Goal: Task Accomplishment & Management: Use online tool/utility

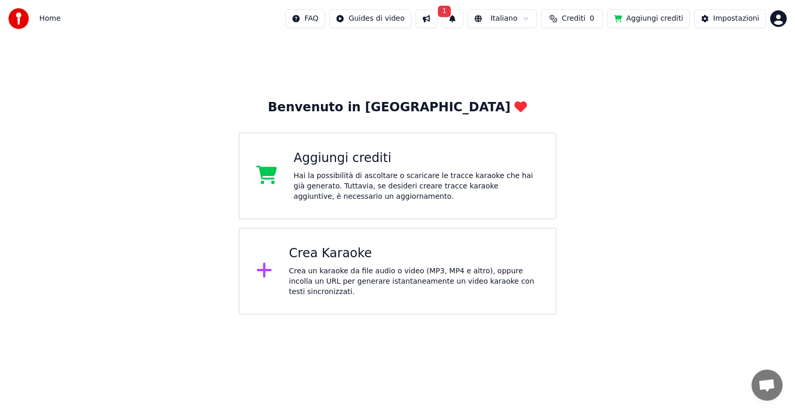
click at [383, 277] on div "Crea un karaoke da file audio o video (MP3, MP4 e altro), oppure incolla un URL…" at bounding box center [414, 281] width 250 height 31
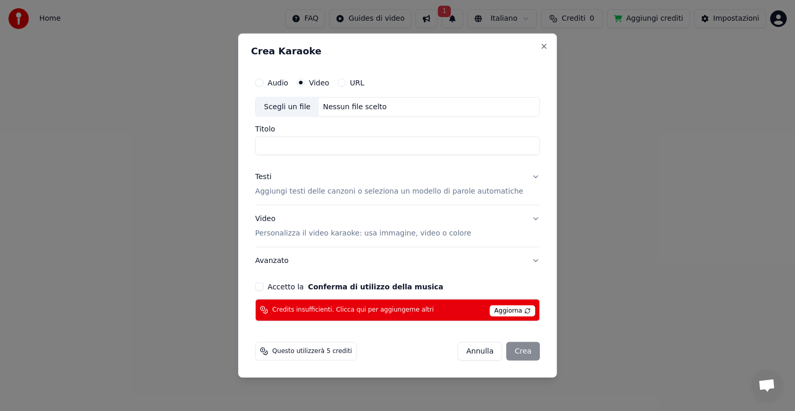
click at [290, 102] on div "Scegli un file" at bounding box center [287, 107] width 63 height 19
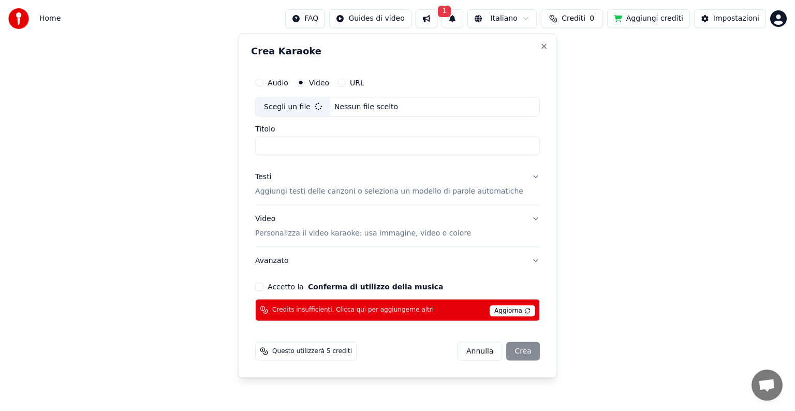
type input "**********"
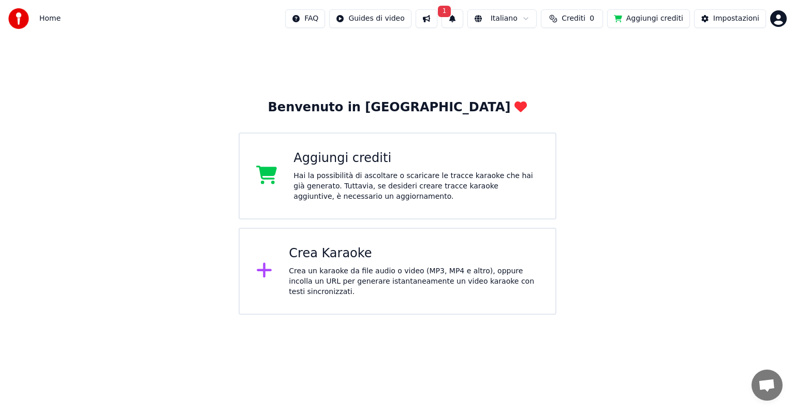
click at [320, 278] on div "Crea un karaoke da file audio o video (MP3, MP4 e altro), oppure incolla un URL…" at bounding box center [414, 281] width 250 height 31
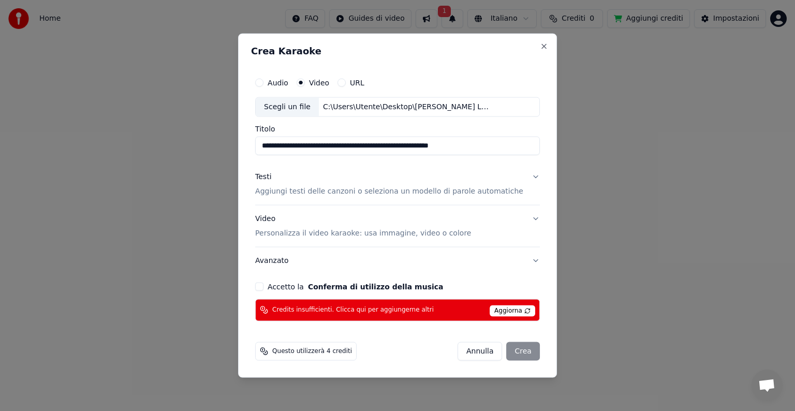
click at [320, 278] on div "**********" at bounding box center [397, 196] width 293 height 257
click at [364, 195] on p "Aggiungi testi delle canzoni o seleziona un modello di parole automatiche" at bounding box center [389, 191] width 268 height 10
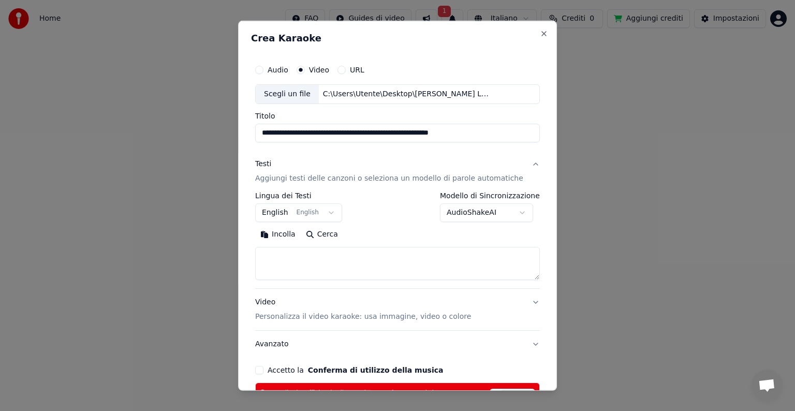
click at [364, 195] on div "**********" at bounding box center [397, 207] width 285 height 30
drag, startPoint x: 364, startPoint y: 195, endPoint x: 340, endPoint y: 238, distance: 49.3
click at [340, 238] on div "**********" at bounding box center [397, 236] width 285 height 88
click at [340, 238] on button "Cerca" at bounding box center [322, 234] width 42 height 17
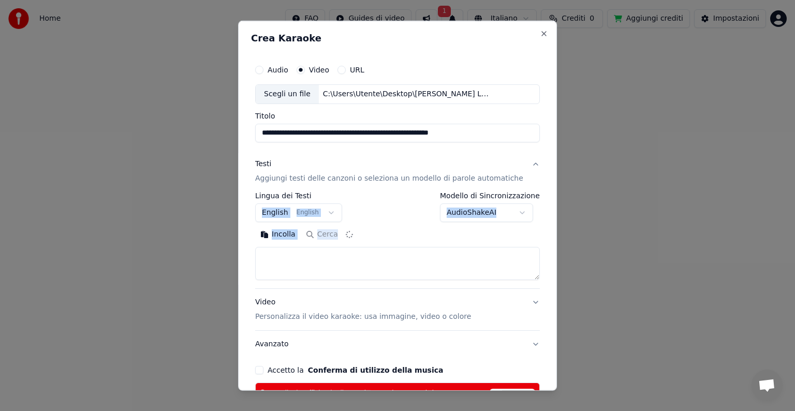
click at [340, 238] on div "Incolla Cerca" at bounding box center [397, 234] width 285 height 17
click at [341, 241] on div "Incolla Cerca" at bounding box center [397, 234] width 285 height 17
drag, startPoint x: 326, startPoint y: 188, endPoint x: 356, endPoint y: 137, distance: 59.4
click at [356, 137] on div "**********" at bounding box center [397, 231] width 293 height 353
click at [356, 137] on input "**********" at bounding box center [397, 133] width 285 height 19
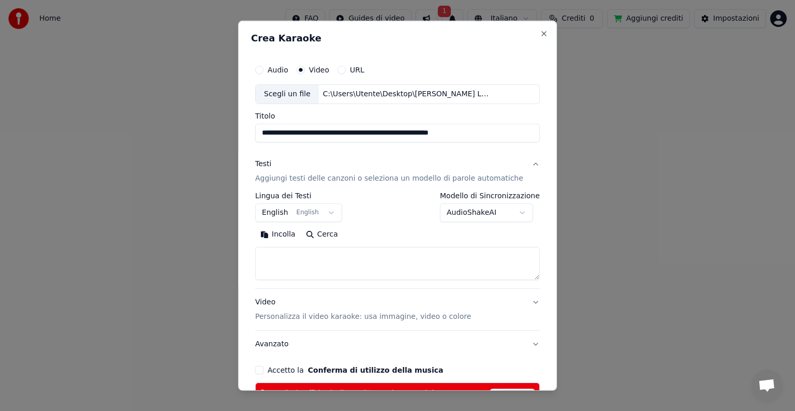
click at [273, 232] on button "Incolla" at bounding box center [278, 234] width 46 height 17
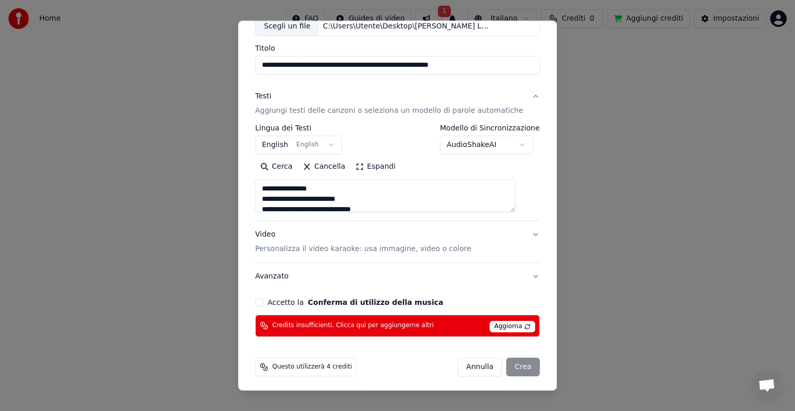
scroll to position [69, 0]
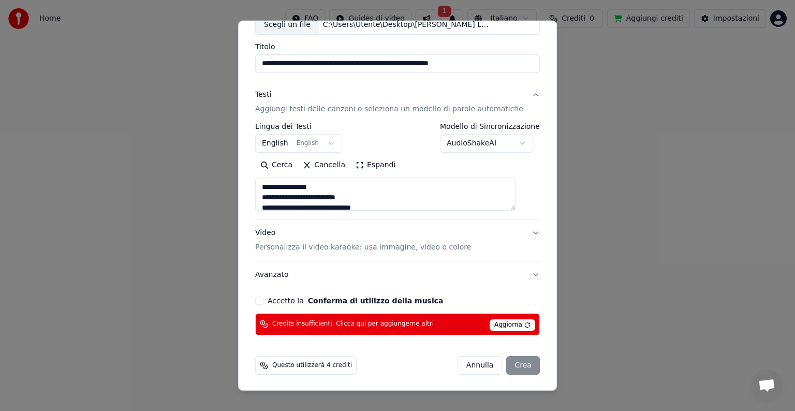
click at [509, 363] on div "[PERSON_NAME]" at bounding box center [498, 365] width 82 height 19
click at [500, 367] on div "[PERSON_NAME]" at bounding box center [498, 365] width 82 height 19
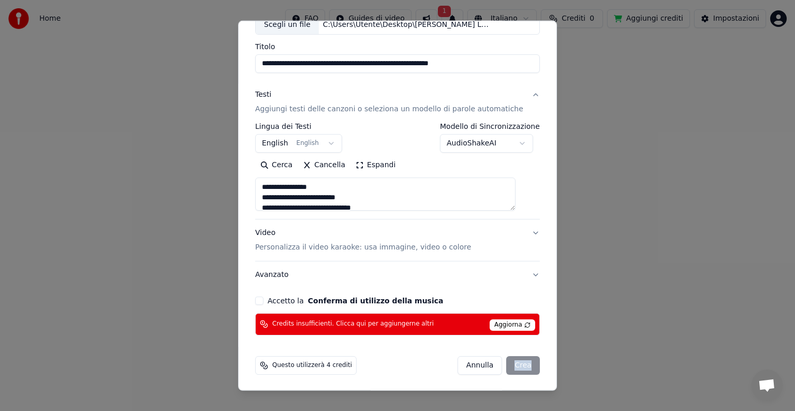
click at [500, 367] on div "[PERSON_NAME]" at bounding box center [498, 365] width 82 height 19
click at [492, 321] on span "Aggiorna" at bounding box center [512, 324] width 46 height 11
click at [512, 368] on div "[PERSON_NAME]" at bounding box center [498, 365] width 82 height 19
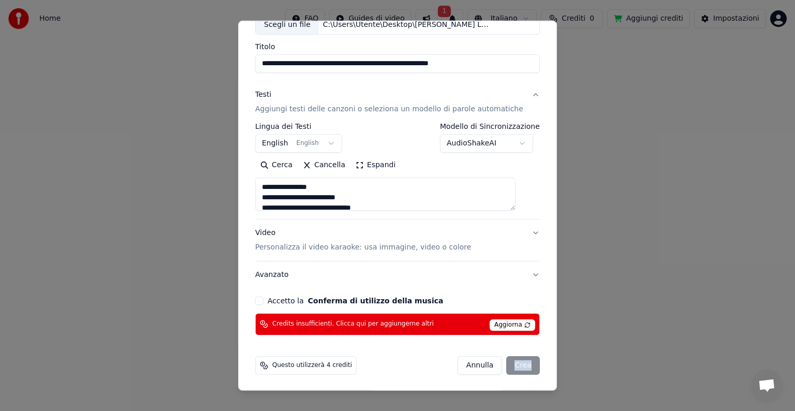
click at [512, 368] on div "[PERSON_NAME]" at bounding box center [498, 365] width 82 height 19
click at [459, 363] on button "Annulla" at bounding box center [479, 365] width 45 height 19
type textarea "**********"
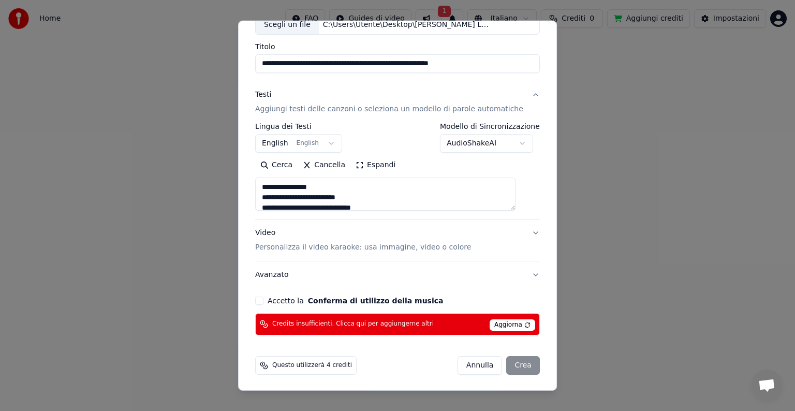
select select
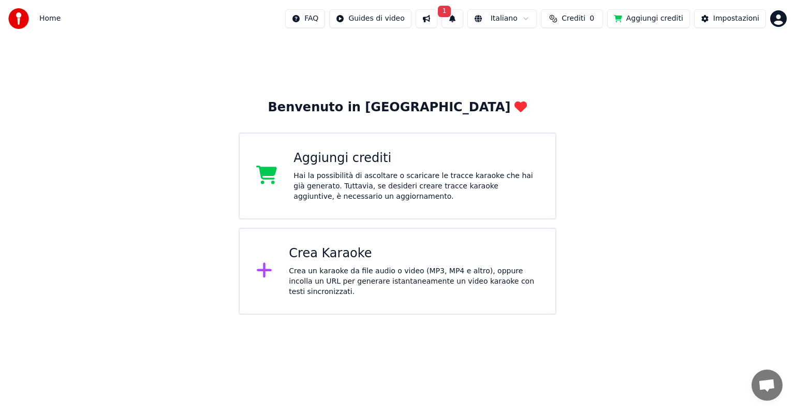
click at [451, 11] on span "1" at bounding box center [444, 11] width 13 height 11
click at [528, 54] on button "Aggiorna" at bounding box center [534, 51] width 50 height 19
click at [372, 250] on div "Crea Karaoke" at bounding box center [414, 253] width 250 height 17
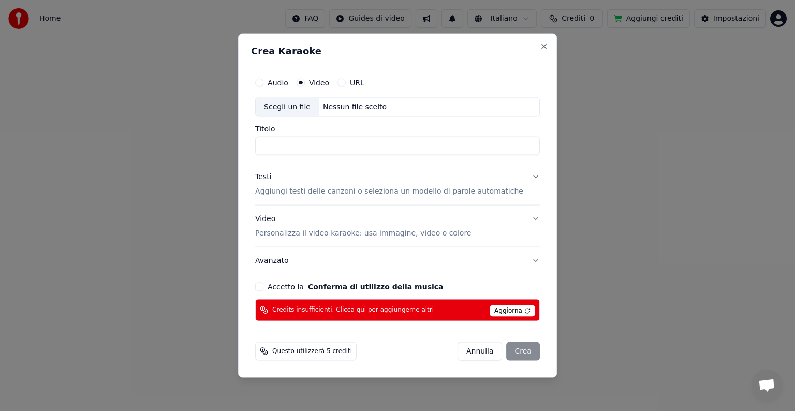
click at [292, 108] on div "Scegli un file" at bounding box center [287, 107] width 63 height 19
type input "**********"
click at [289, 232] on p "Personalizza il video karaoke: usa immagine, video o colore" at bounding box center [363, 233] width 216 height 10
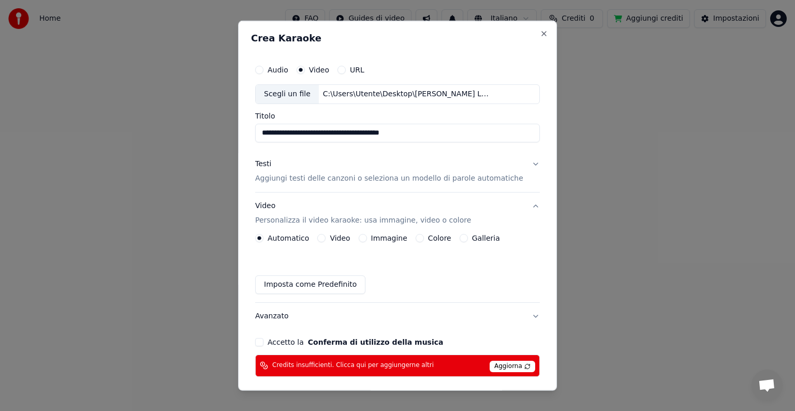
click at [289, 232] on button "Video Personalizza il video karaoke: usa immagine, video o colore" at bounding box center [397, 212] width 285 height 41
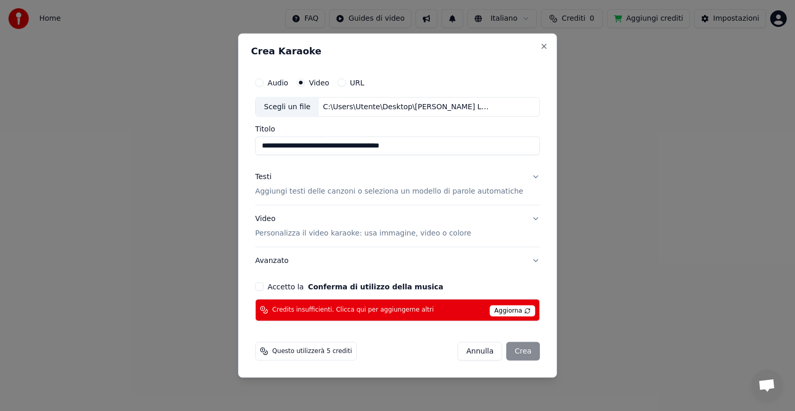
click at [287, 236] on p "Personalizza il video karaoke: usa immagine, video o colore" at bounding box center [363, 233] width 216 height 10
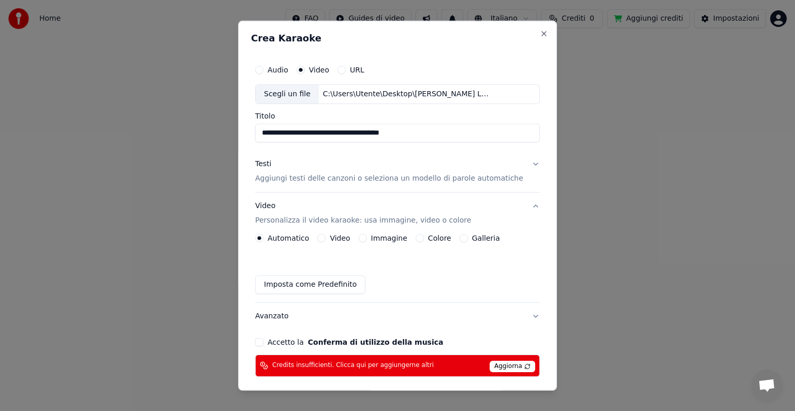
click at [271, 249] on div "Automatico Video Immagine Colore Galleria Imposta come Predefinito" at bounding box center [397, 264] width 285 height 60
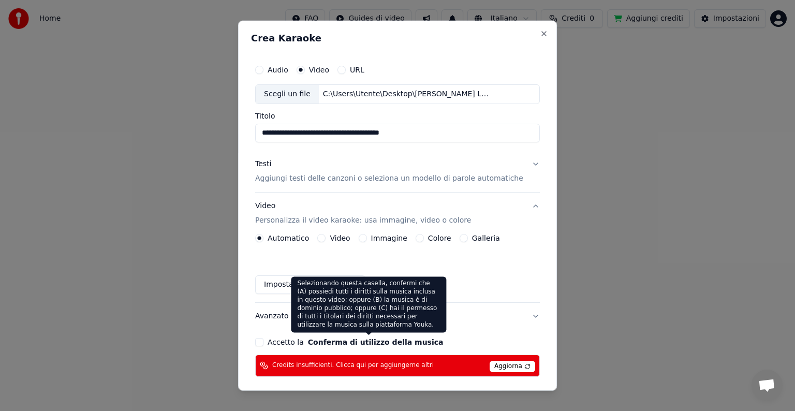
click at [312, 288] on div "Selezionando questa casella, confermi che (A) possiedi tutti i diritti sulla mu…" at bounding box center [368, 304] width 155 height 56
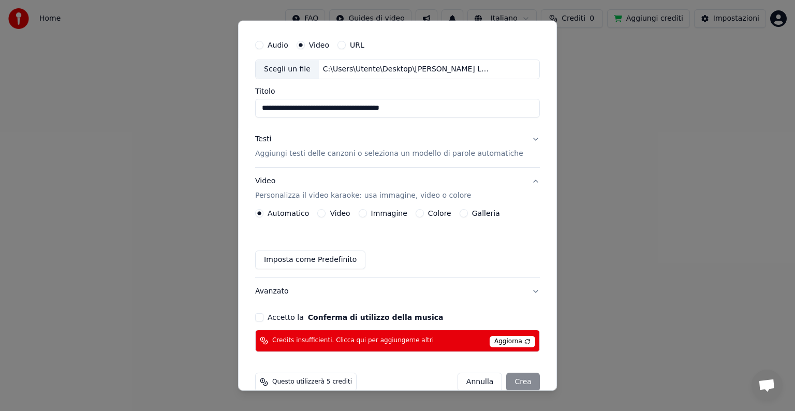
scroll to position [25, 0]
click at [313, 153] on p "Aggiungi testi delle canzoni o seleziona un modello di parole automatiche" at bounding box center [389, 153] width 268 height 10
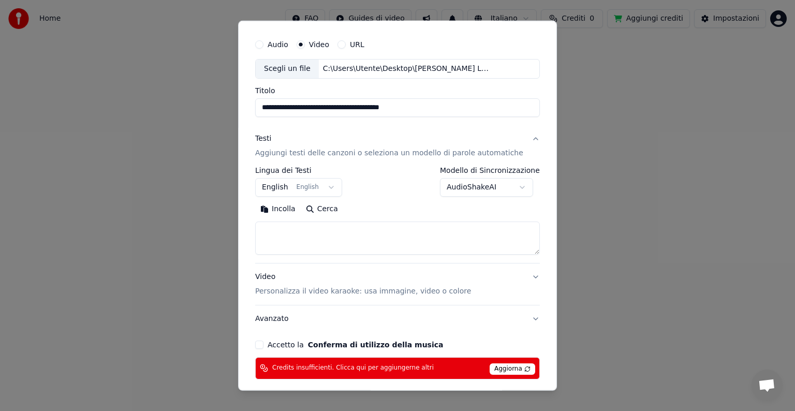
click at [292, 209] on button "Incolla" at bounding box center [278, 209] width 46 height 17
click at [292, 209] on button "Cerca" at bounding box center [276, 209] width 42 height 17
drag, startPoint x: 292, startPoint y: 209, endPoint x: 302, endPoint y: 210, distance: 9.4
click at [302, 210] on div "Cerca Cancella Espandi" at bounding box center [397, 209] width 285 height 17
click at [465, 300] on button "Video Personalizza il video karaoke: usa immagine, video o colore" at bounding box center [397, 283] width 285 height 41
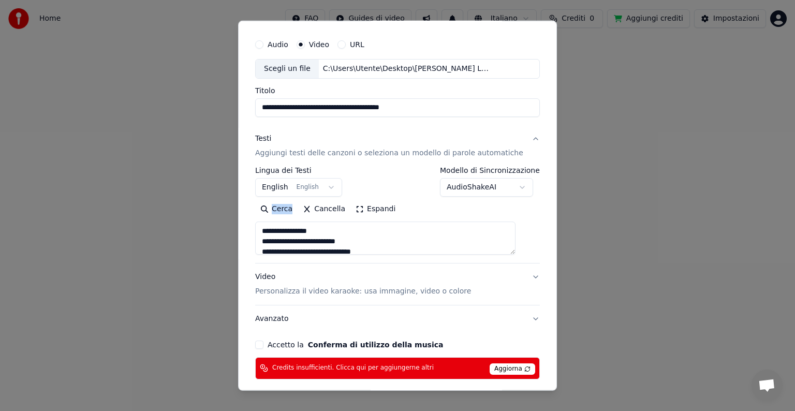
type textarea "**********"
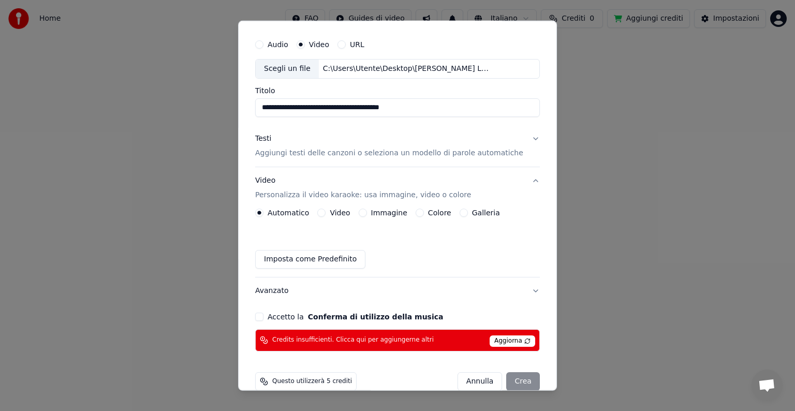
click at [270, 183] on div "Video Personalizza il video karaoke: usa immagine, video o colore" at bounding box center [363, 187] width 216 height 25
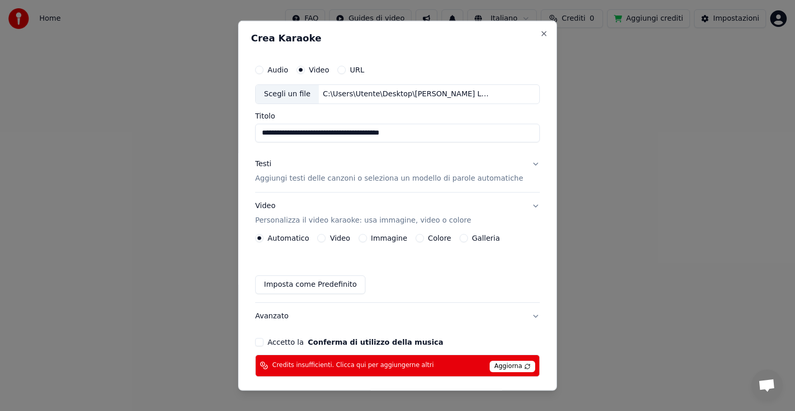
click at [270, 183] on div "Testi Aggiungi testi delle canzoni o seleziona un modello di parole automatiche…" at bounding box center [397, 240] width 285 height 179
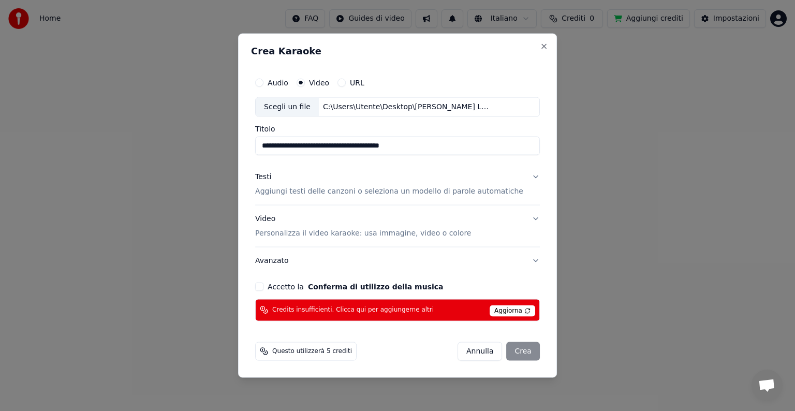
click at [270, 183] on div "Testi Aggiungi testi delle canzoni o seleziona un modello di parole automatiche" at bounding box center [389, 184] width 268 height 25
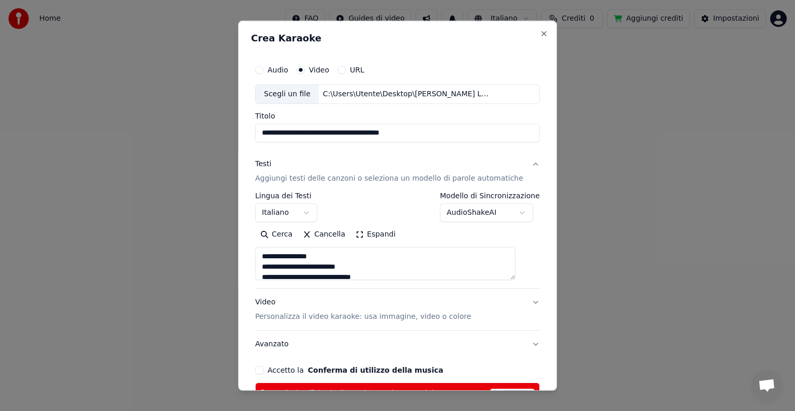
click at [266, 181] on p "Aggiungi testi delle canzoni o seleziona un modello di parole automatiche" at bounding box center [389, 178] width 268 height 10
type textarea "**********"
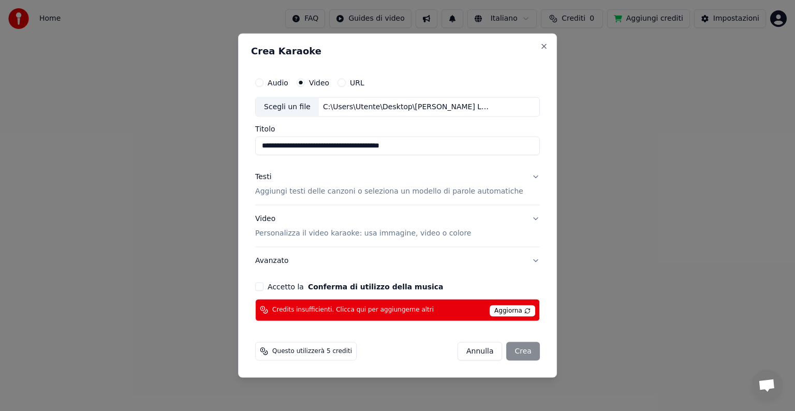
click at [286, 192] on p "Aggiungi testi delle canzoni o seleziona un modello di parole automatiche" at bounding box center [389, 191] width 268 height 10
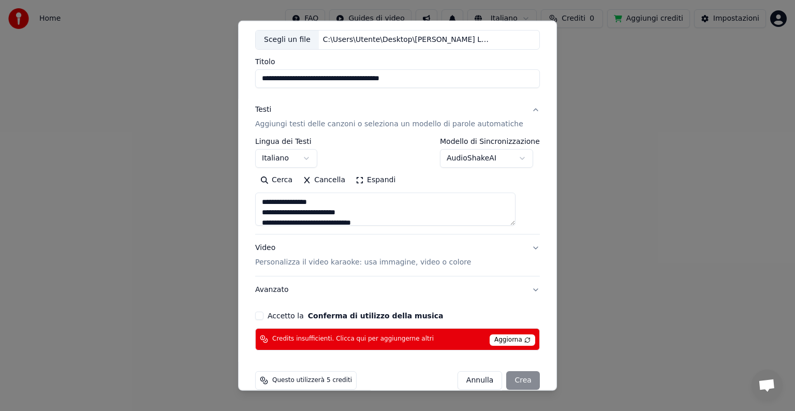
scroll to position [69, 0]
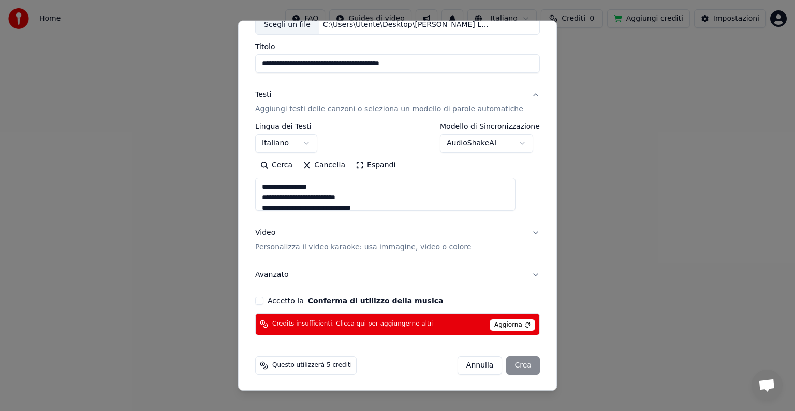
click at [491, 325] on span "Aggiorna" at bounding box center [512, 324] width 46 height 11
click at [509, 362] on div "[PERSON_NAME]" at bounding box center [498, 365] width 82 height 19
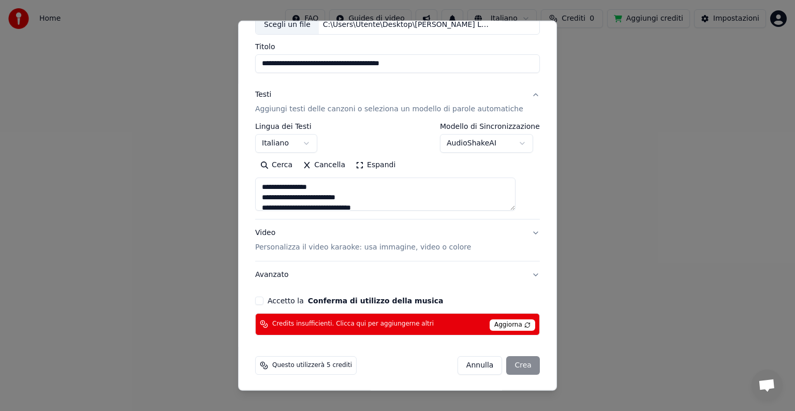
click at [509, 362] on div "[PERSON_NAME]" at bounding box center [498, 365] width 82 height 19
click at [506, 368] on div "[PERSON_NAME]" at bounding box center [498, 365] width 82 height 19
click at [505, 370] on div "[PERSON_NAME]" at bounding box center [498, 365] width 82 height 19
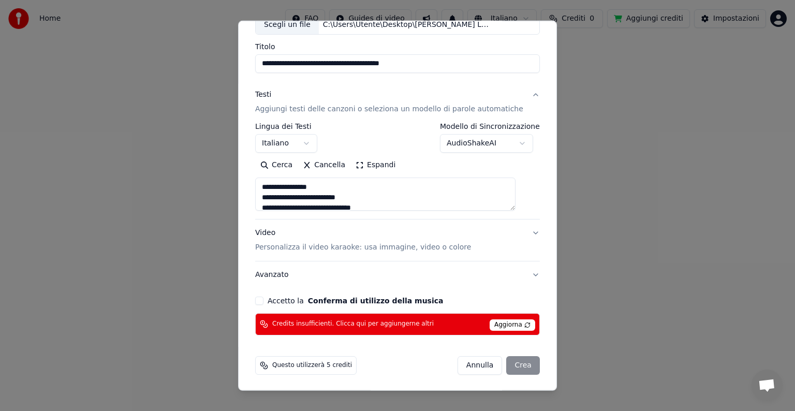
click at [505, 370] on div "[PERSON_NAME]" at bounding box center [498, 365] width 82 height 19
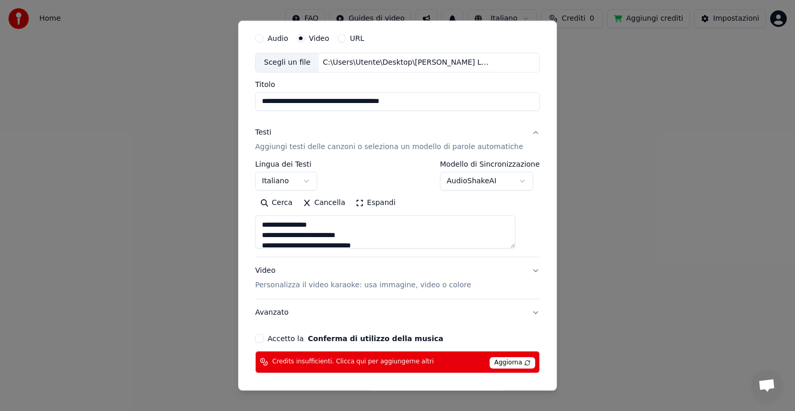
scroll to position [0, 0]
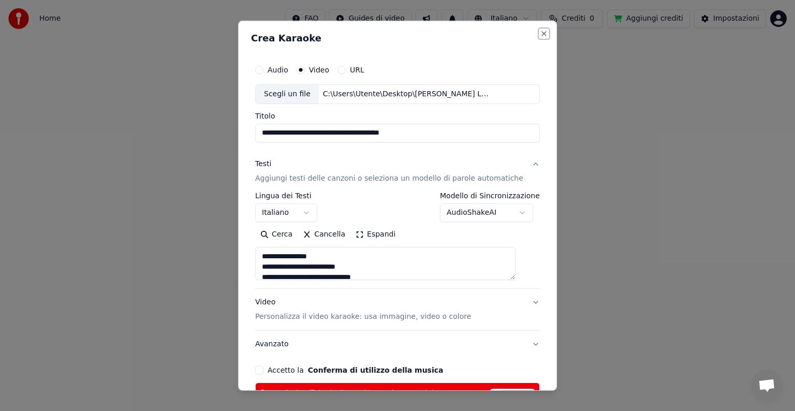
click at [540, 34] on button "Close" at bounding box center [544, 33] width 8 height 8
type textarea "**********"
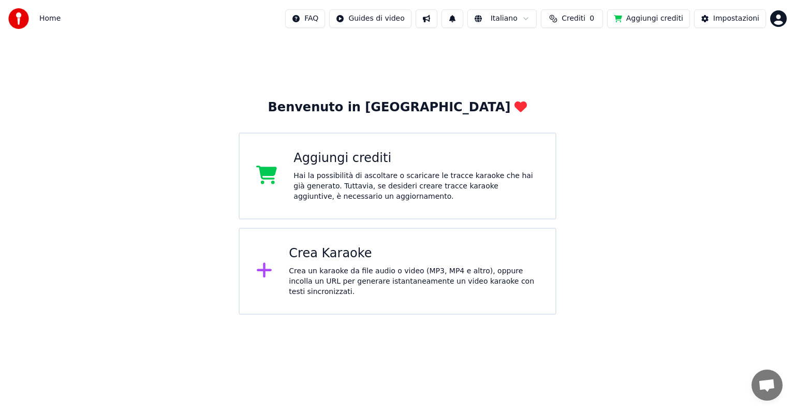
click at [412, 270] on div "Crea un karaoke da file audio o video (MP3, MP4 e altro), oppure incolla un URL…" at bounding box center [414, 281] width 250 height 31
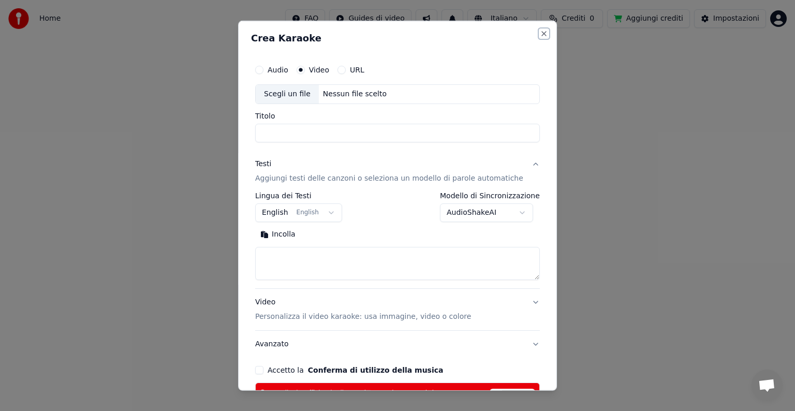
click at [540, 29] on button "Close" at bounding box center [544, 33] width 8 height 8
select select
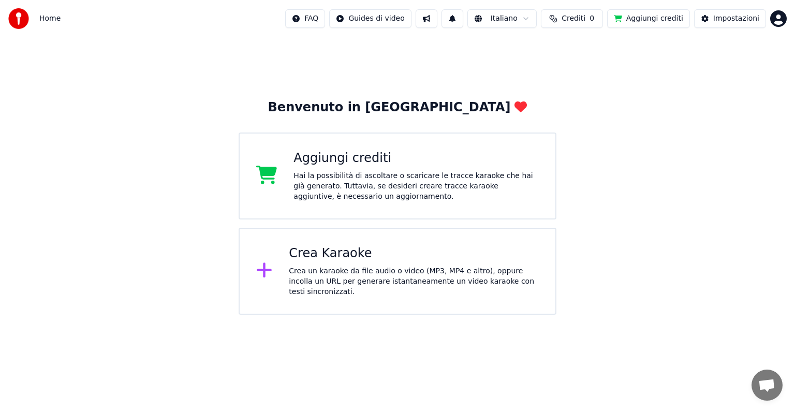
click at [427, 286] on div "Crea un karaoke da file audio o video (MP3, MP4 e altro), oppure incolla un URL…" at bounding box center [414, 281] width 250 height 31
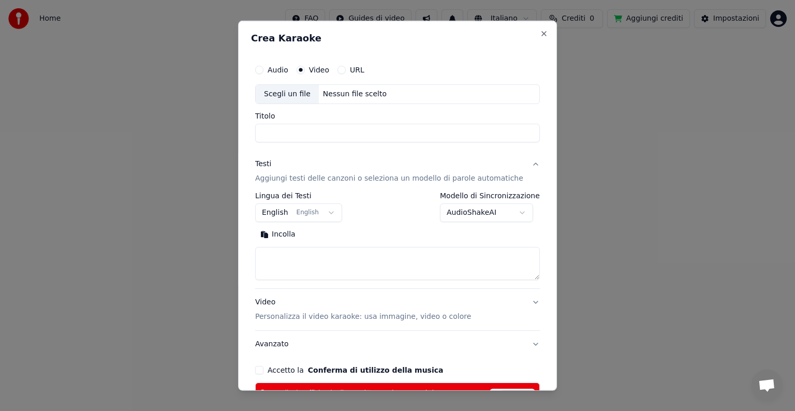
click at [288, 72] on label "Audio" at bounding box center [277, 69] width 21 height 7
click at [263, 72] on button "Audio" at bounding box center [259, 70] width 8 height 8
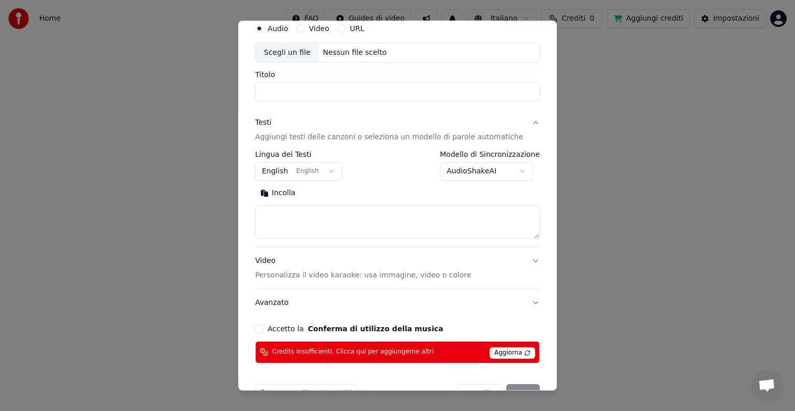
scroll to position [39, 0]
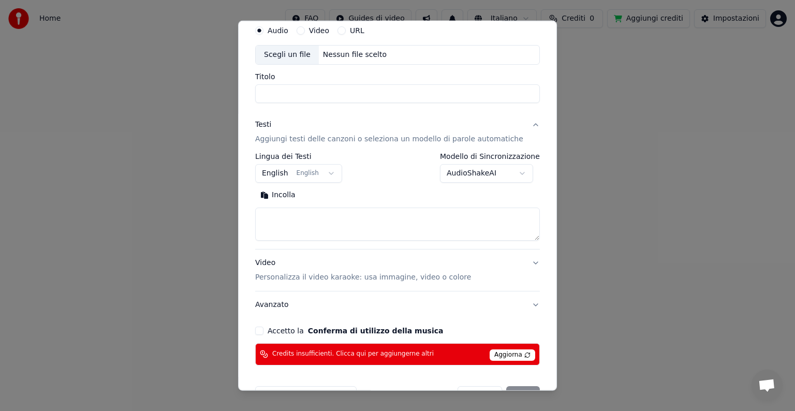
click at [285, 56] on div "Scegli un file" at bounding box center [287, 55] width 63 height 19
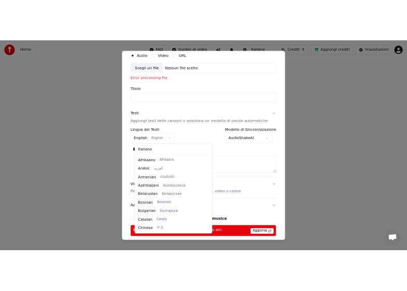
scroll to position [83, 0]
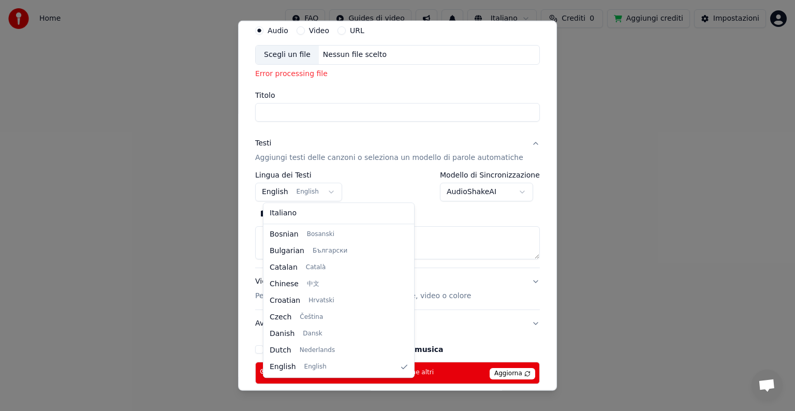
click at [334, 188] on body "**********" at bounding box center [397, 157] width 795 height 315
select select "**"
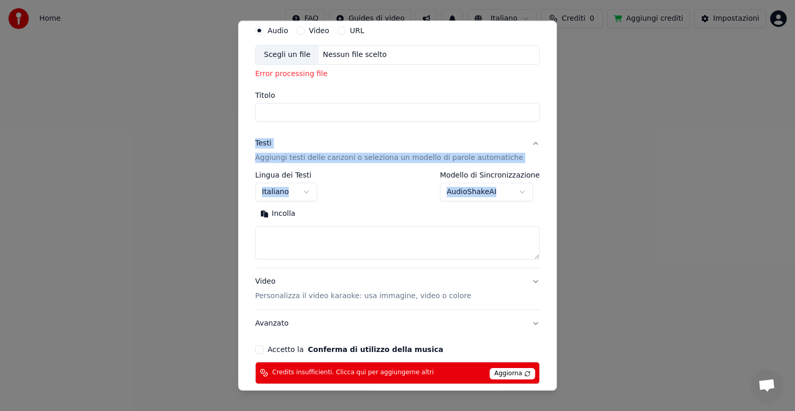
drag, startPoint x: 324, startPoint y: 212, endPoint x: 349, endPoint y: 79, distance: 135.1
click at [349, 79] on div "**********" at bounding box center [397, 202] width 293 height 372
click at [322, 32] on label "Video" at bounding box center [319, 30] width 20 height 7
click at [305, 32] on button "Video" at bounding box center [300, 30] width 8 height 8
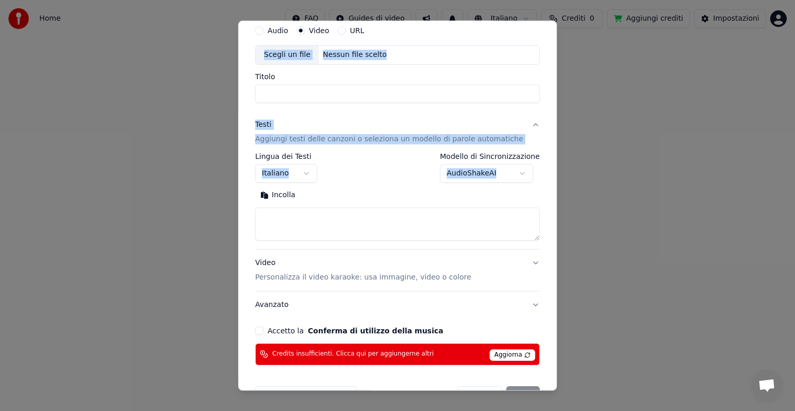
click at [397, 47] on div "Scegli un file Nessun file scelto" at bounding box center [397, 55] width 285 height 20
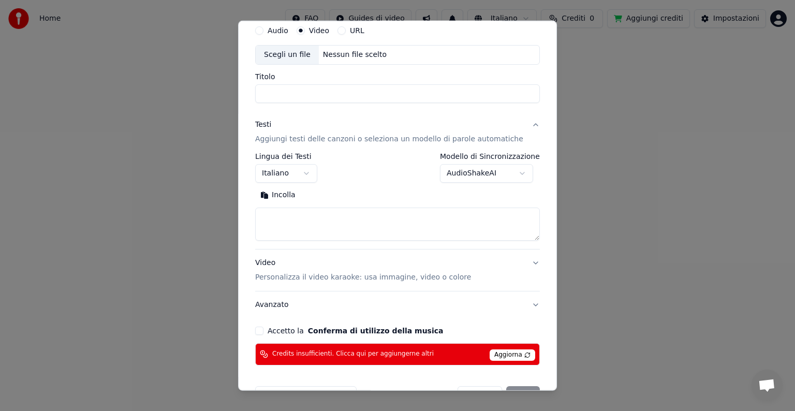
click at [318, 54] on div "Scegli un file" at bounding box center [287, 55] width 63 height 19
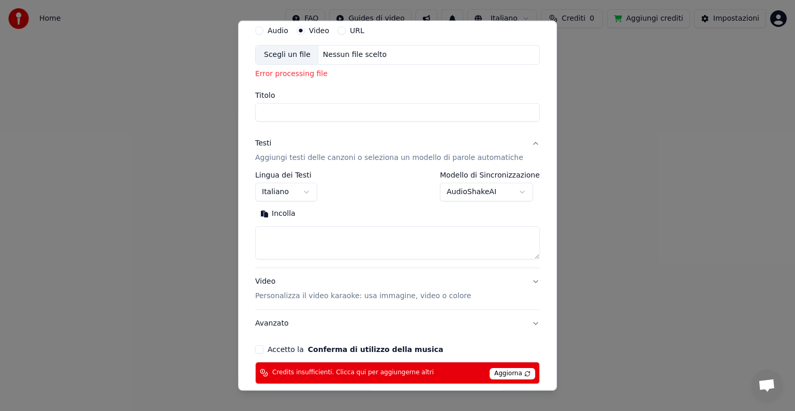
click at [278, 70] on div "Error processing file" at bounding box center [397, 74] width 285 height 10
click at [495, 372] on span "Aggiorna" at bounding box center [512, 373] width 46 height 11
drag, startPoint x: 282, startPoint y: 29, endPoint x: 310, endPoint y: -3, distance: 42.1
click at [310, 0] on html "**********" at bounding box center [397, 157] width 795 height 315
click at [314, 51] on div "Scegli un file" at bounding box center [287, 55] width 63 height 19
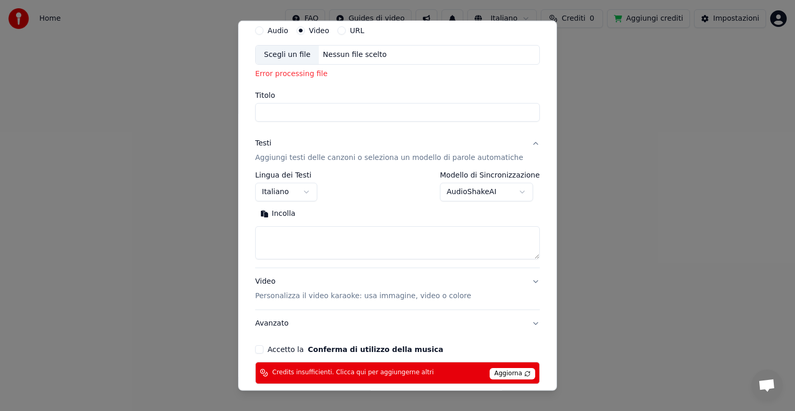
click at [502, 371] on span "Aggiorna" at bounding box center [512, 373] width 46 height 11
click at [287, 56] on div "Scegli un file" at bounding box center [287, 55] width 63 height 19
click at [322, 29] on label "Video" at bounding box center [319, 30] width 20 height 7
click at [305, 29] on button "Video" at bounding box center [300, 30] width 8 height 8
click at [303, 51] on div "Scegli un file" at bounding box center [287, 55] width 63 height 19
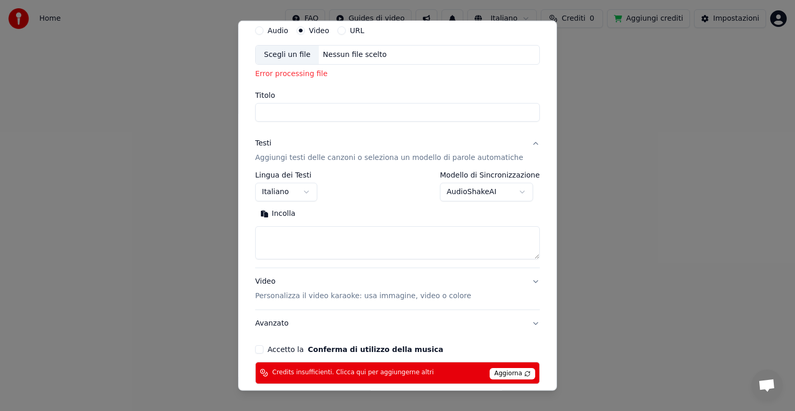
click at [304, 58] on div "Scegli un file" at bounding box center [287, 55] width 63 height 19
click at [303, 29] on icon "button" at bounding box center [300, 30] width 4 height 4
click at [291, 52] on div "Scegli un file" at bounding box center [287, 55] width 63 height 19
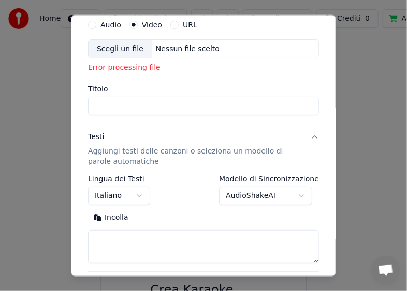
click at [119, 46] on div "Scegli un file" at bounding box center [119, 48] width 63 height 19
type input "**********"
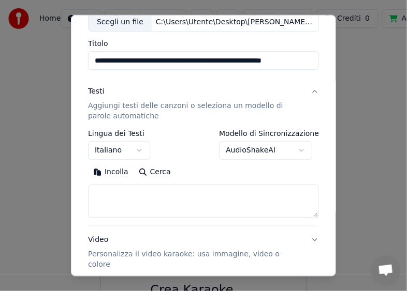
scroll to position [70, 0]
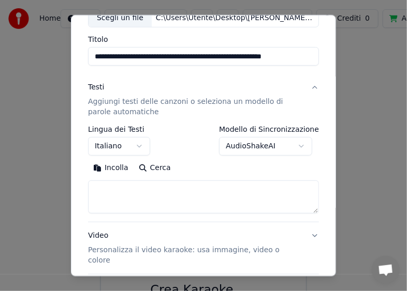
click at [108, 166] on button "Incolla" at bounding box center [111, 168] width 46 height 17
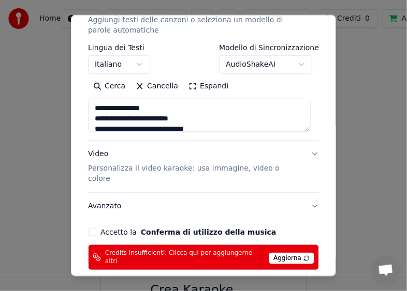
scroll to position [187, 0]
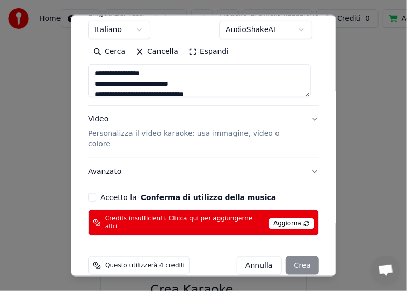
click at [295, 257] on div "[PERSON_NAME]" at bounding box center [277, 266] width 82 height 19
click at [302, 257] on div "[PERSON_NAME]" at bounding box center [277, 266] width 82 height 19
click at [273, 218] on span "Aggiorna" at bounding box center [291, 223] width 46 height 11
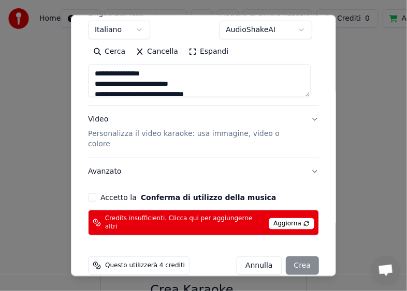
click at [134, 262] on span "Questo utilizzerà 4 crediti" at bounding box center [145, 266] width 80 height 8
click at [94, 262] on icon at bounding box center [97, 266] width 8 height 8
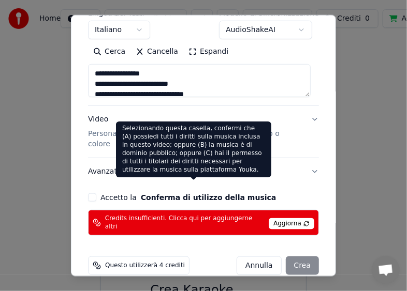
click at [205, 194] on button "Conferma di utilizzo della musica" at bounding box center [209, 197] width 136 height 7
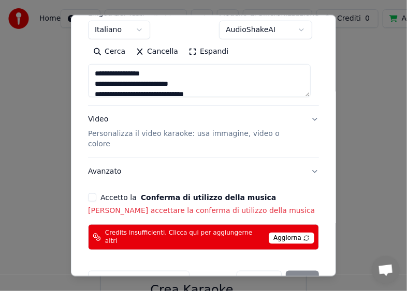
click at [205, 194] on button "Conferma di utilizzo della musica" at bounding box center [209, 197] width 136 height 7
click at [89, 193] on button "Accetto la Conferma di utilizzo della musica" at bounding box center [92, 197] width 8 height 8
type textarea "**********"
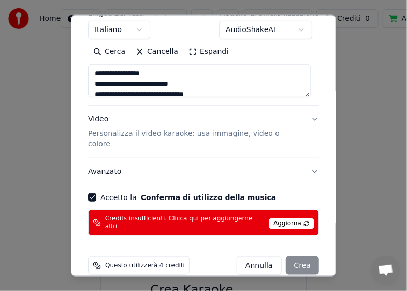
click at [296, 257] on div "[PERSON_NAME]" at bounding box center [277, 266] width 82 height 19
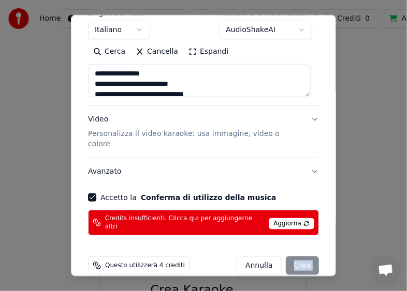
click at [296, 257] on div "[PERSON_NAME]" at bounding box center [277, 266] width 82 height 19
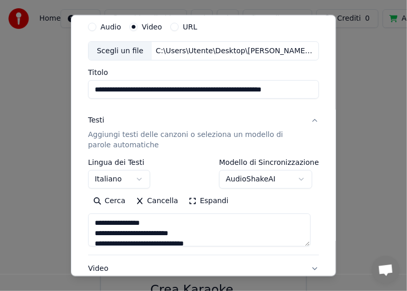
scroll to position [0, 0]
